Goal: Task Accomplishment & Management: Use online tool/utility

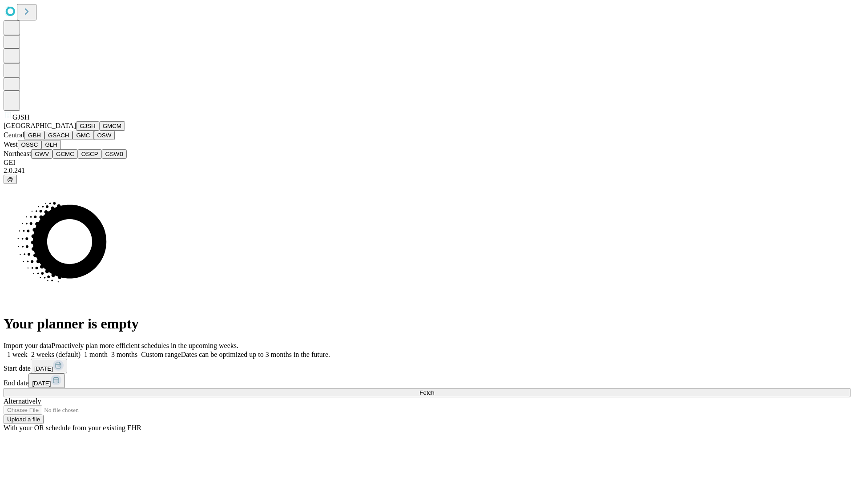
click at [76, 131] on button "GJSH" at bounding box center [87, 125] width 23 height 9
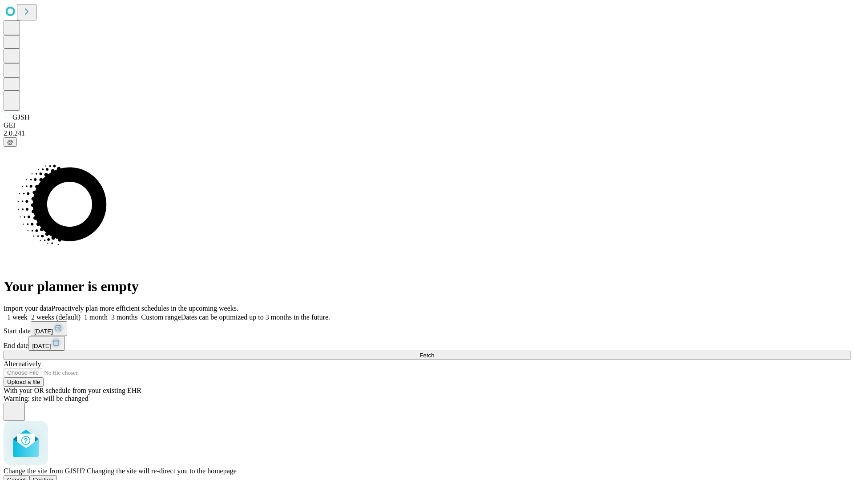
click at [54, 477] on span "Confirm" at bounding box center [43, 480] width 21 height 7
click at [28, 314] on label "1 week" at bounding box center [16, 318] width 24 height 8
click at [434, 352] on span "Fetch" at bounding box center [426, 355] width 15 height 7
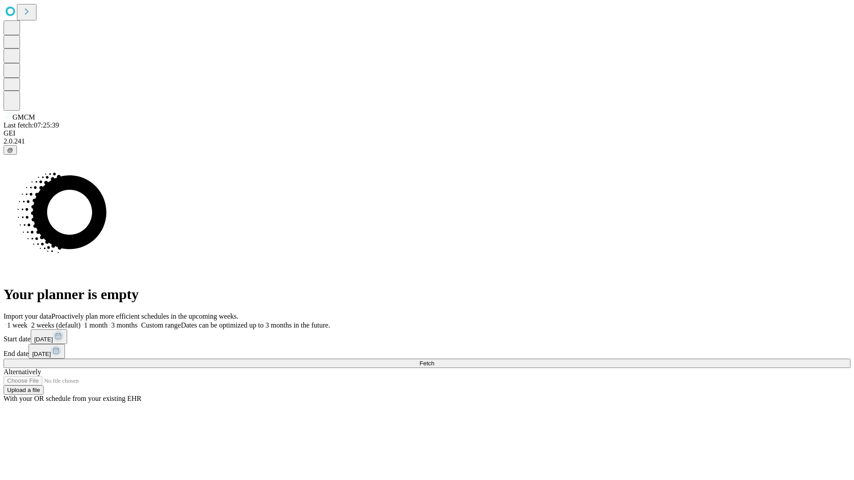
click at [28, 322] on label "1 week" at bounding box center [16, 326] width 24 height 8
click at [434, 360] on span "Fetch" at bounding box center [426, 363] width 15 height 7
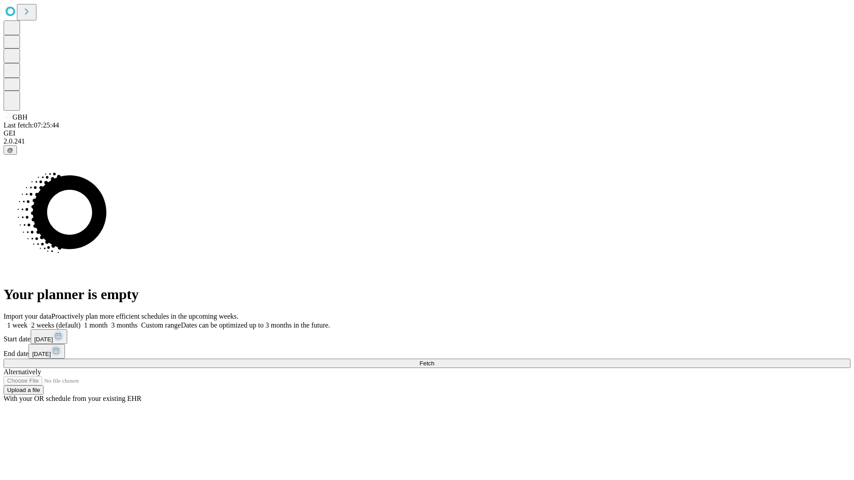
click at [28, 322] on label "1 week" at bounding box center [16, 326] width 24 height 8
click at [434, 360] on span "Fetch" at bounding box center [426, 363] width 15 height 7
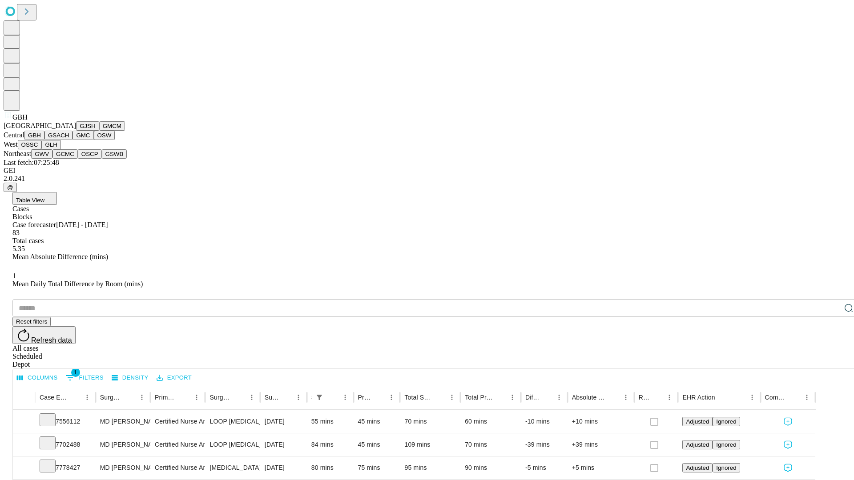
click at [69, 140] on button "GSACH" at bounding box center [58, 135] width 28 height 9
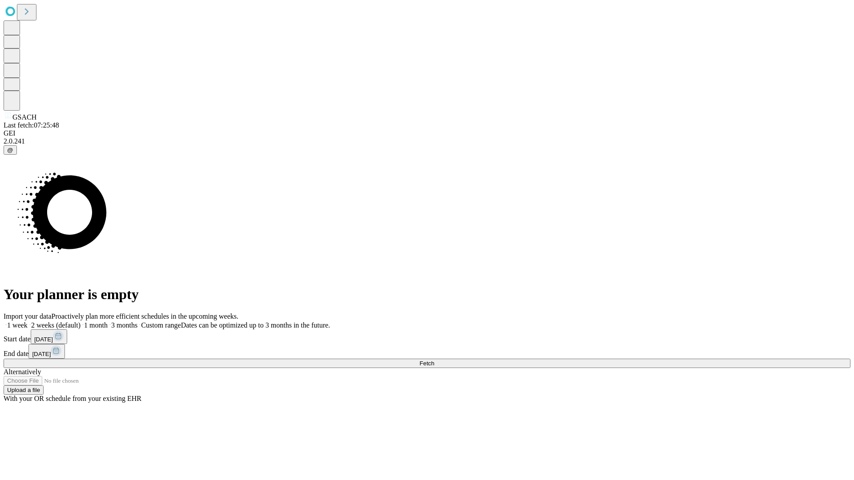
click at [28, 322] on label "1 week" at bounding box center [16, 326] width 24 height 8
click at [434, 360] on span "Fetch" at bounding box center [426, 363] width 15 height 7
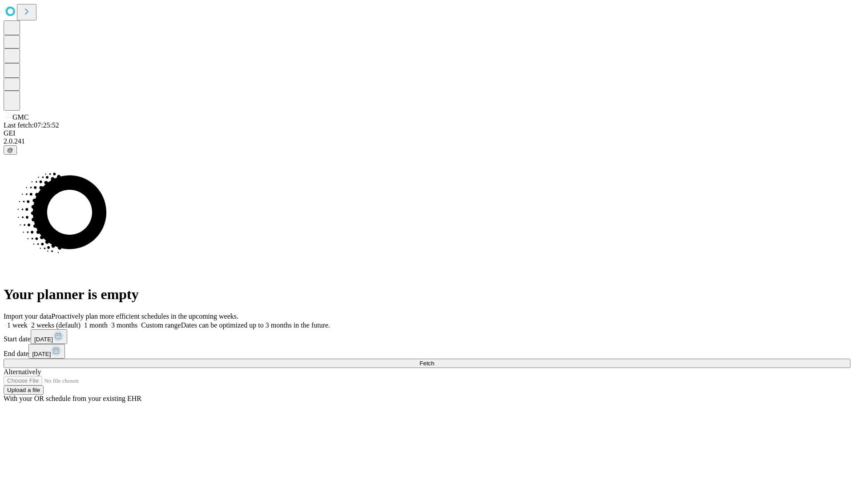
click at [28, 322] on label "1 week" at bounding box center [16, 326] width 24 height 8
click at [434, 360] on span "Fetch" at bounding box center [426, 363] width 15 height 7
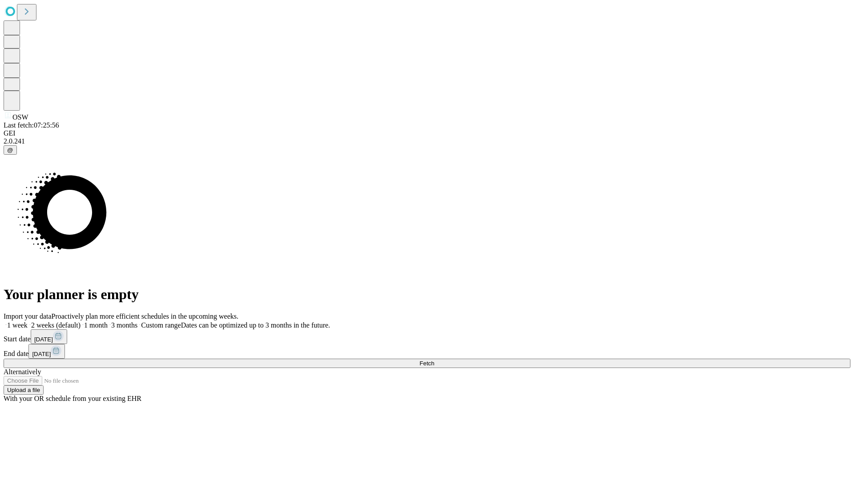
click at [28, 322] on label "1 week" at bounding box center [16, 326] width 24 height 8
click at [434, 360] on span "Fetch" at bounding box center [426, 363] width 15 height 7
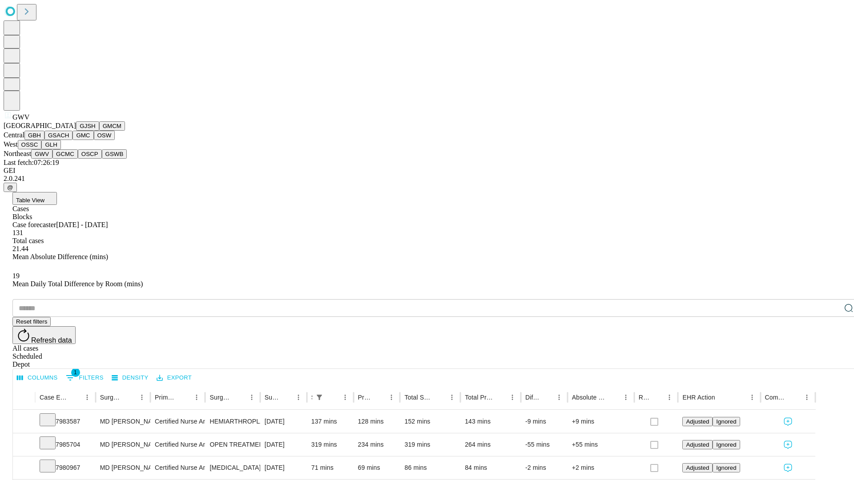
click at [69, 159] on button "GCMC" at bounding box center [64, 153] width 25 height 9
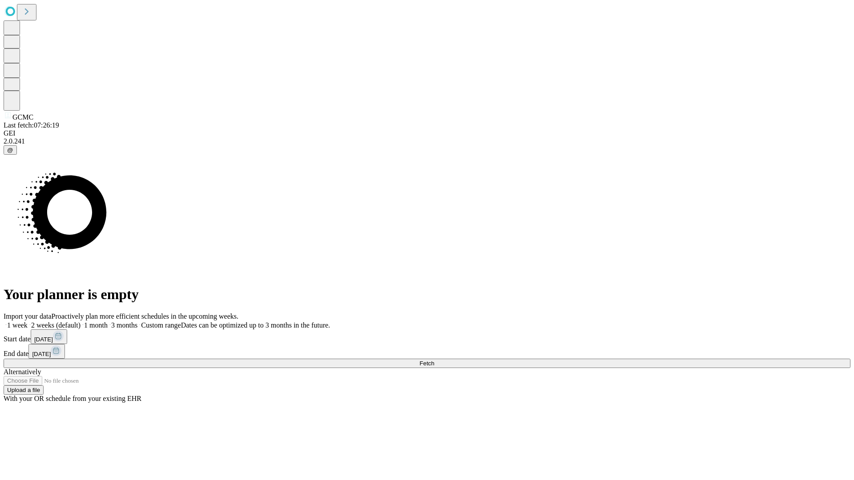
click at [28, 322] on label "1 week" at bounding box center [16, 326] width 24 height 8
click at [434, 360] on span "Fetch" at bounding box center [426, 363] width 15 height 7
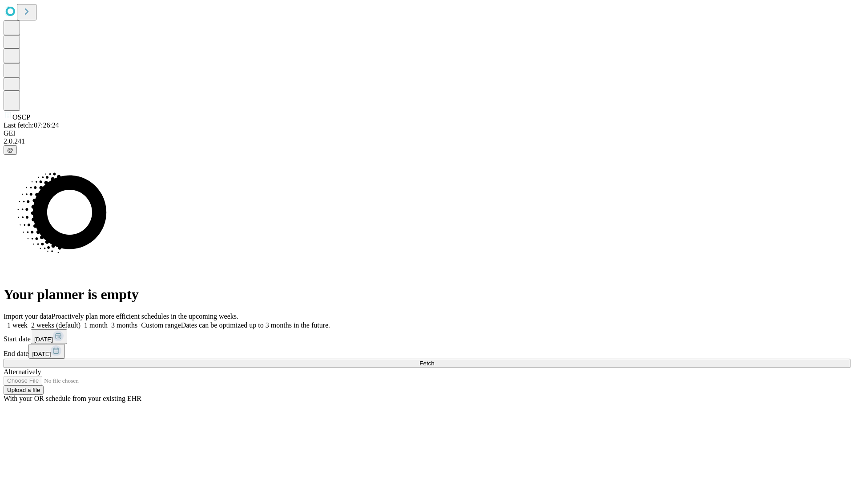
click at [28, 322] on label "1 week" at bounding box center [16, 326] width 24 height 8
click at [434, 360] on span "Fetch" at bounding box center [426, 363] width 15 height 7
